Goal: Transaction & Acquisition: Purchase product/service

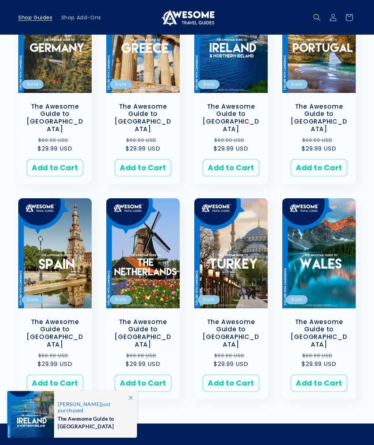
scroll to position [405, 0]
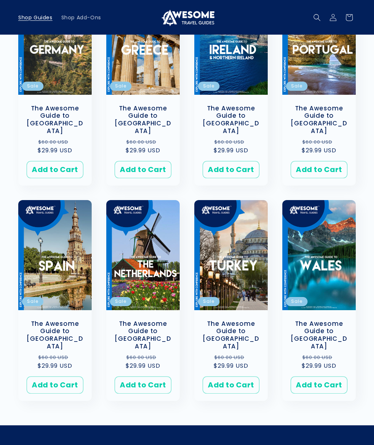
click at [322, 376] on button "Add to Cart Sold out" at bounding box center [318, 384] width 57 height 17
click at [234, 161] on button "Add to Cart Sold out" at bounding box center [230, 169] width 57 height 17
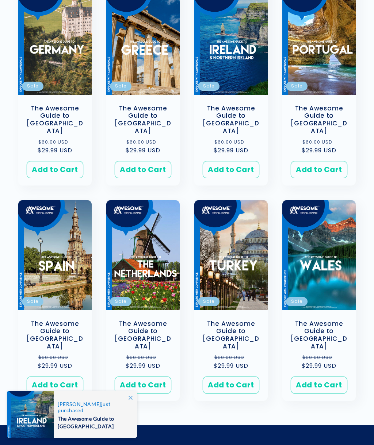
click at [243, 161] on button "Add to Cart Sold out" at bounding box center [230, 169] width 57 height 17
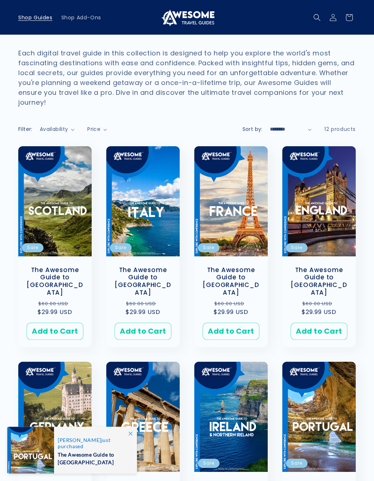
scroll to position [28, 0]
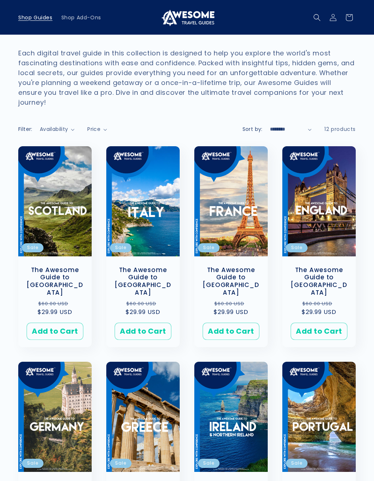
click at [64, 323] on button "Add to Cart Sold out" at bounding box center [55, 331] width 57 height 17
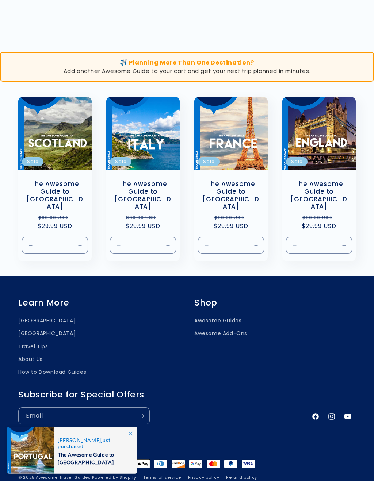
scroll to position [579, 0]
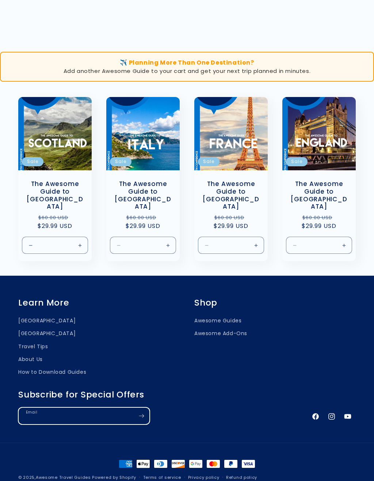
click at [98, 408] on input "Email" at bounding box center [84, 416] width 131 height 16
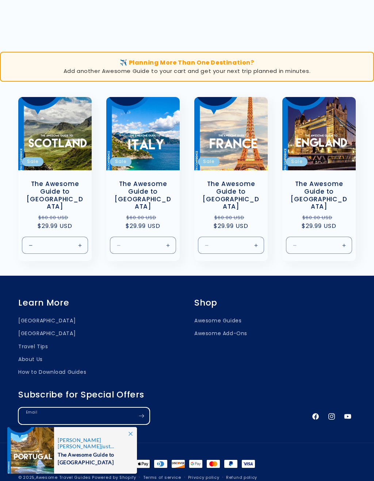
click at [90, 408] on input "Email" at bounding box center [84, 416] width 131 height 16
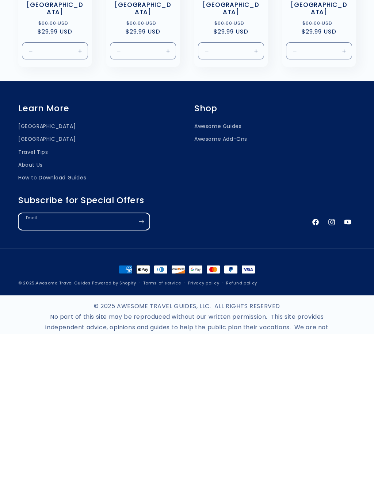
click at [85, 360] on input "Email" at bounding box center [84, 368] width 131 height 16
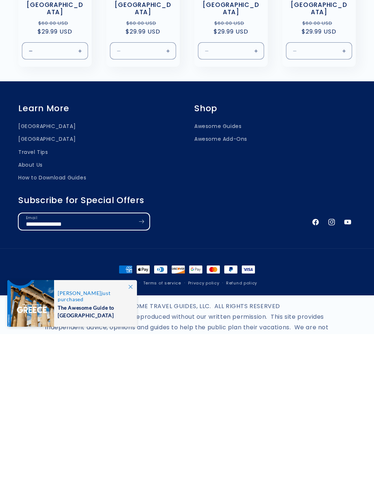
type input "**********"
click at [142, 364] on icon "Subscribe" at bounding box center [141, 368] width 5 height 9
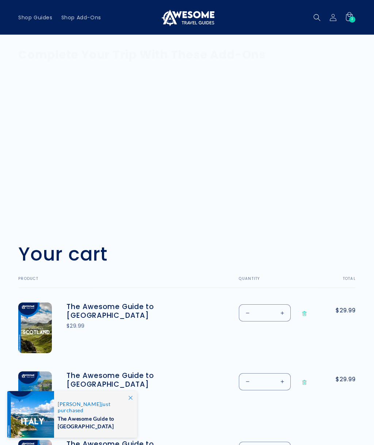
scroll to position [675, 0]
